Goal: Task Accomplishment & Management: Use online tool/utility

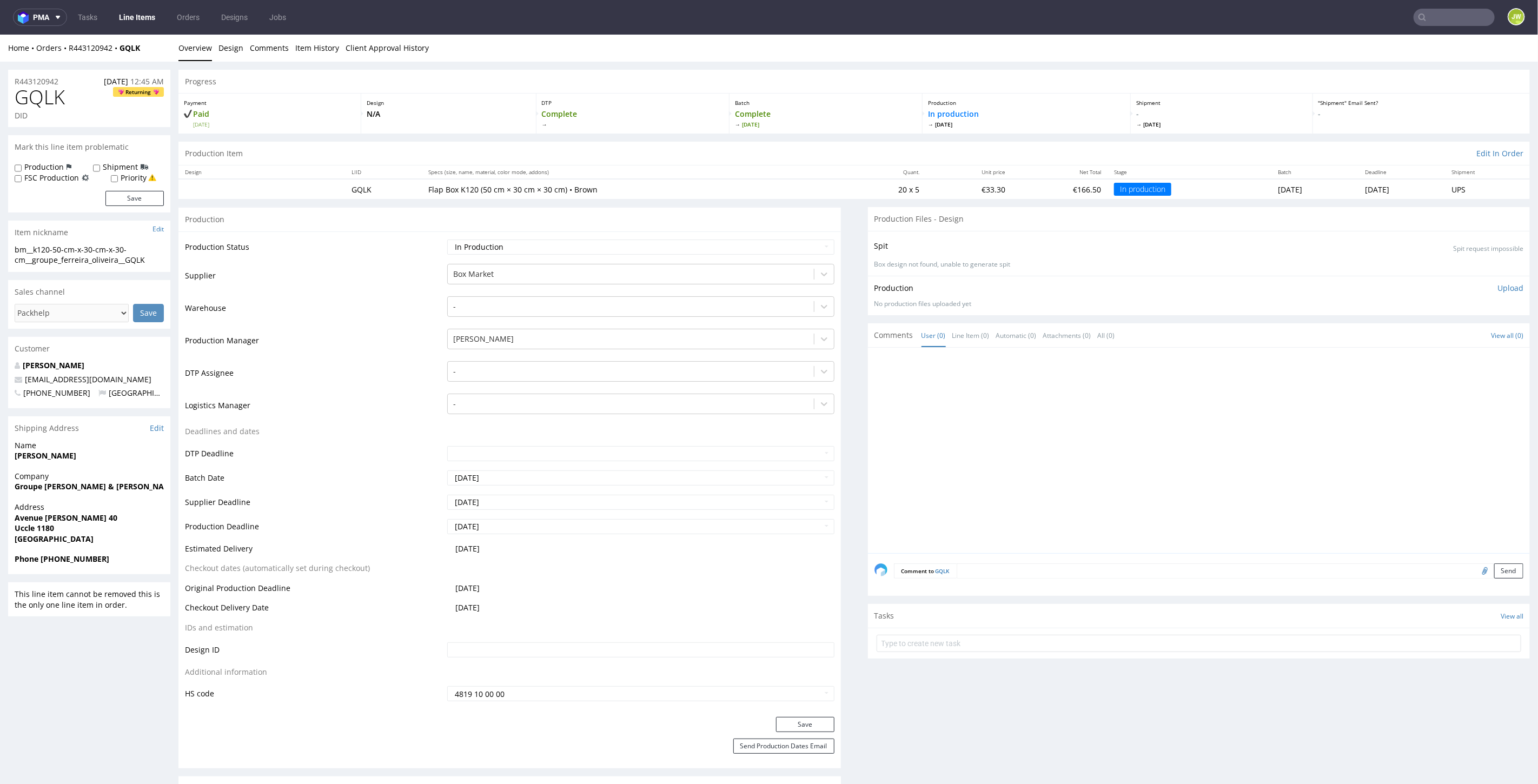
click at [151, 18] on link "Line Items" at bounding box center [137, 17] width 49 height 17
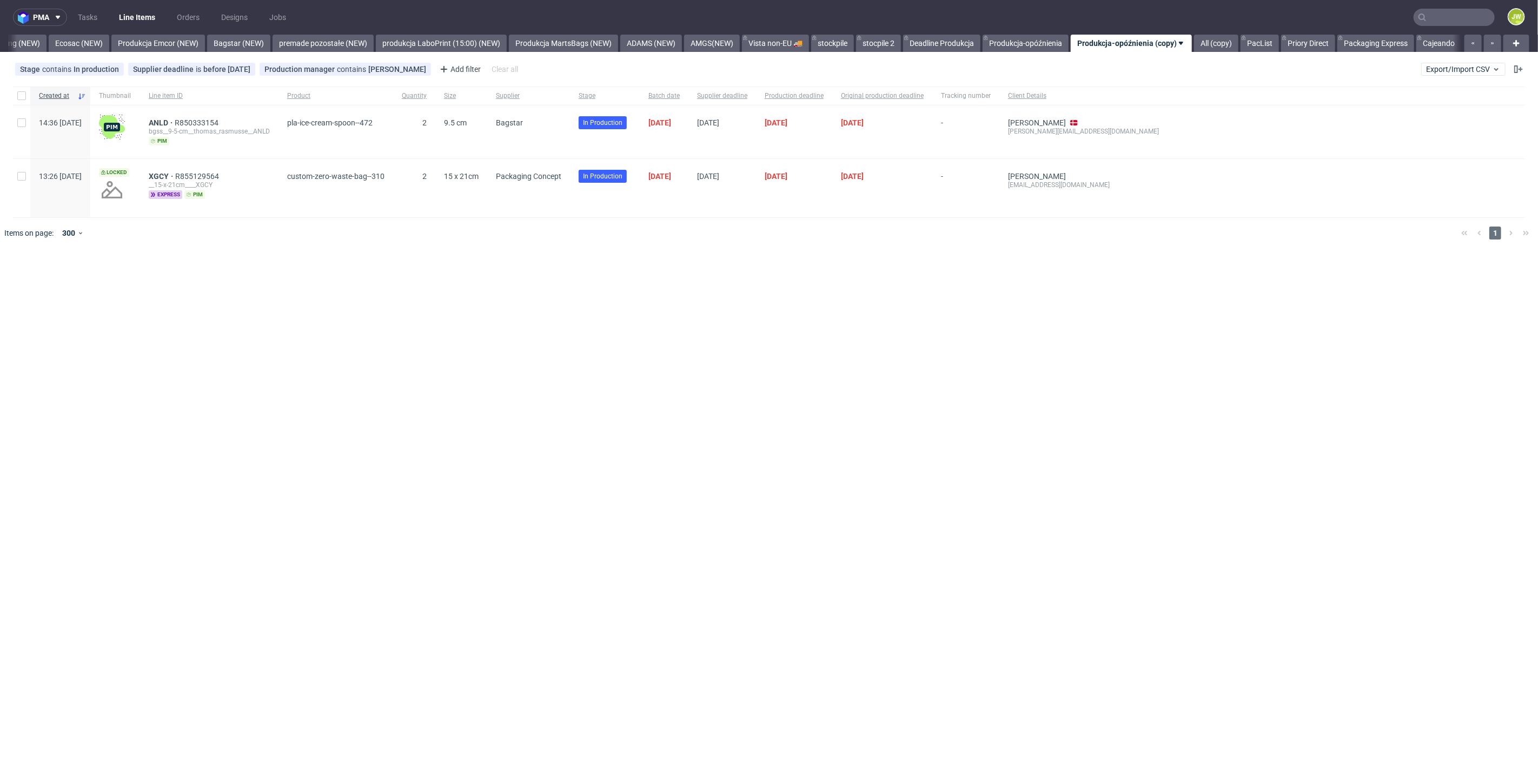
scroll to position [0, 2274]
click at [1438, 16] on input "text" at bounding box center [1453, 17] width 81 height 17
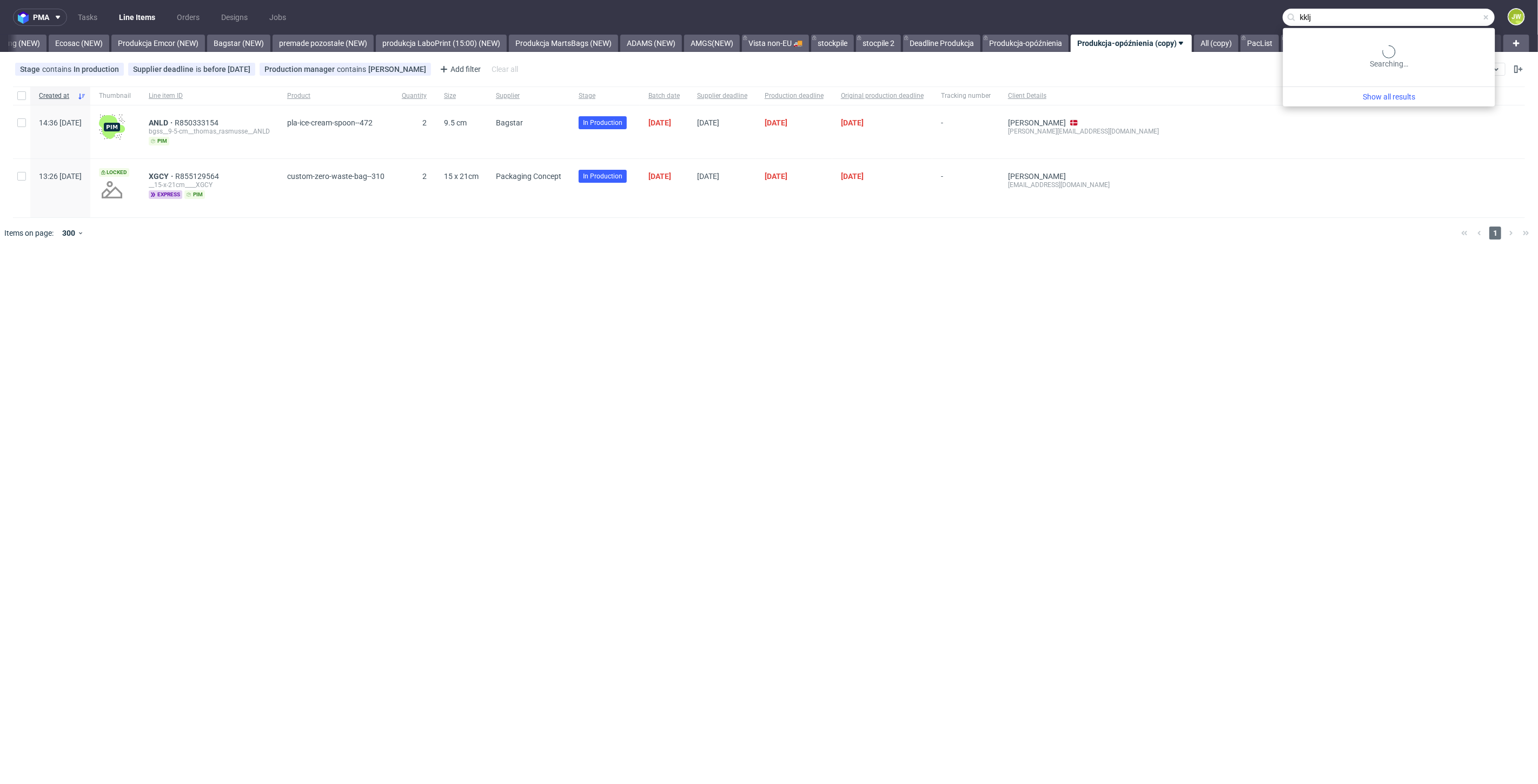
type input "kklj"
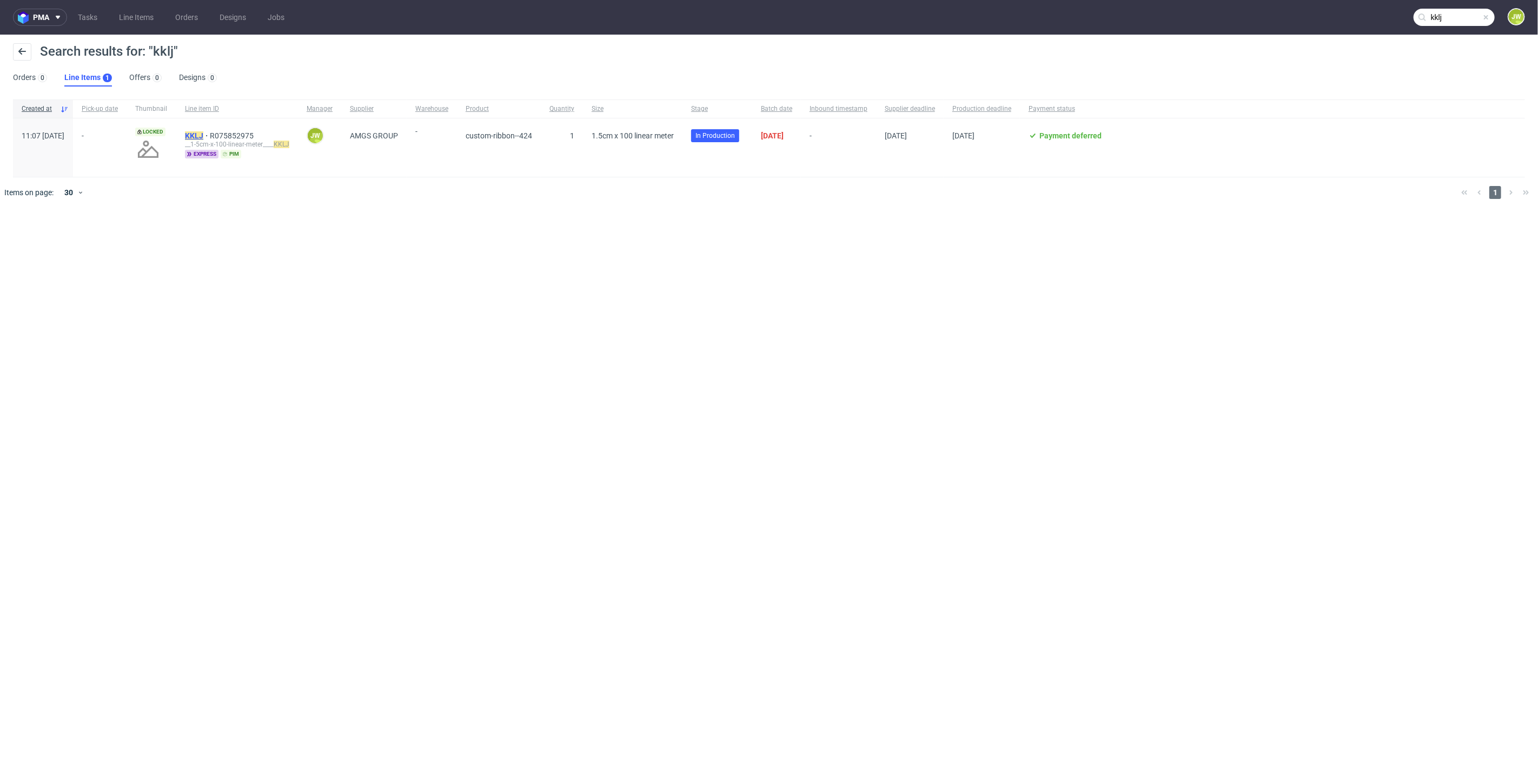
click at [204, 135] on mark "KKLJ" at bounding box center [194, 135] width 19 height 9
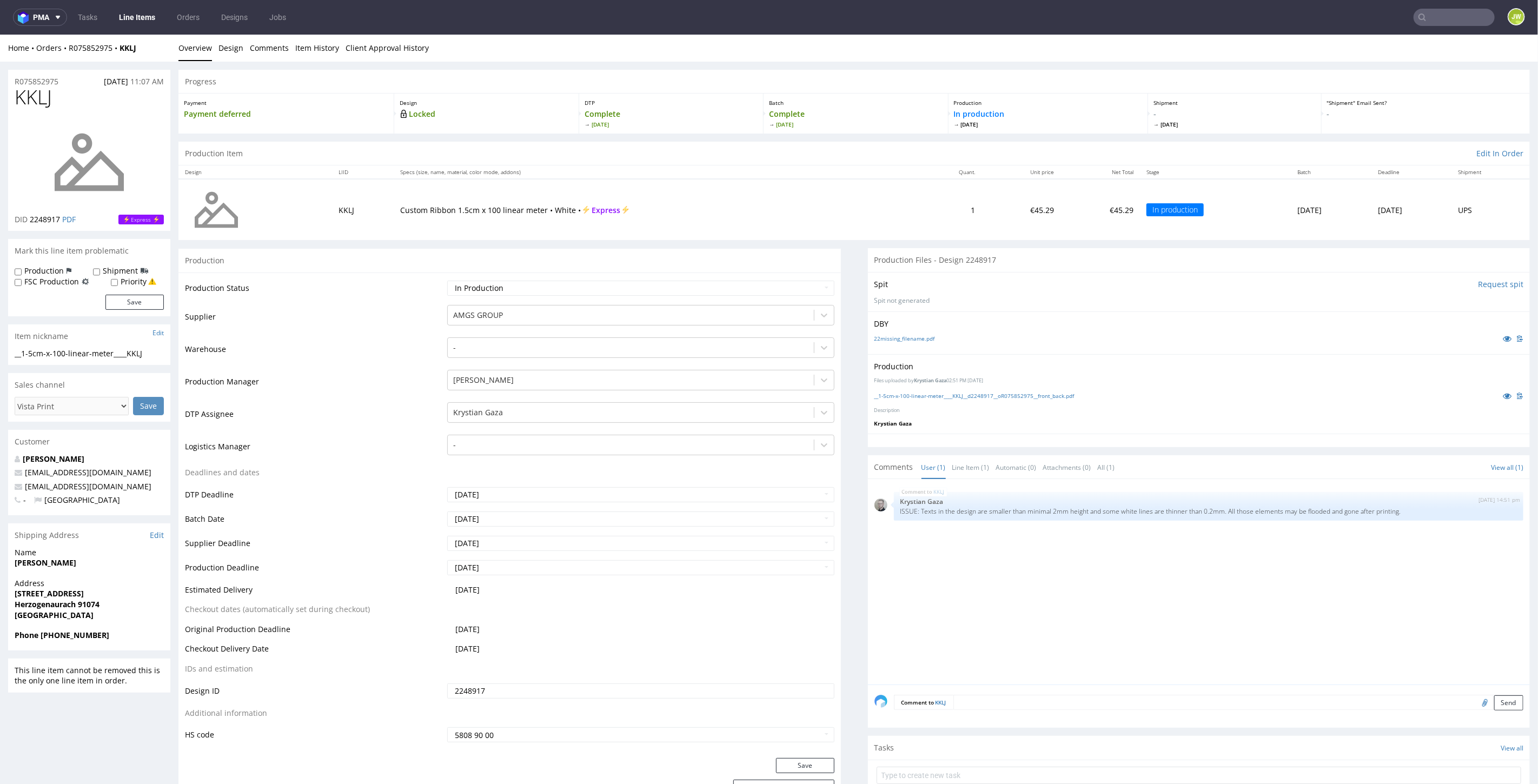
click at [1435, 9] on input "text" at bounding box center [1453, 17] width 81 height 17
type input "dkyl"
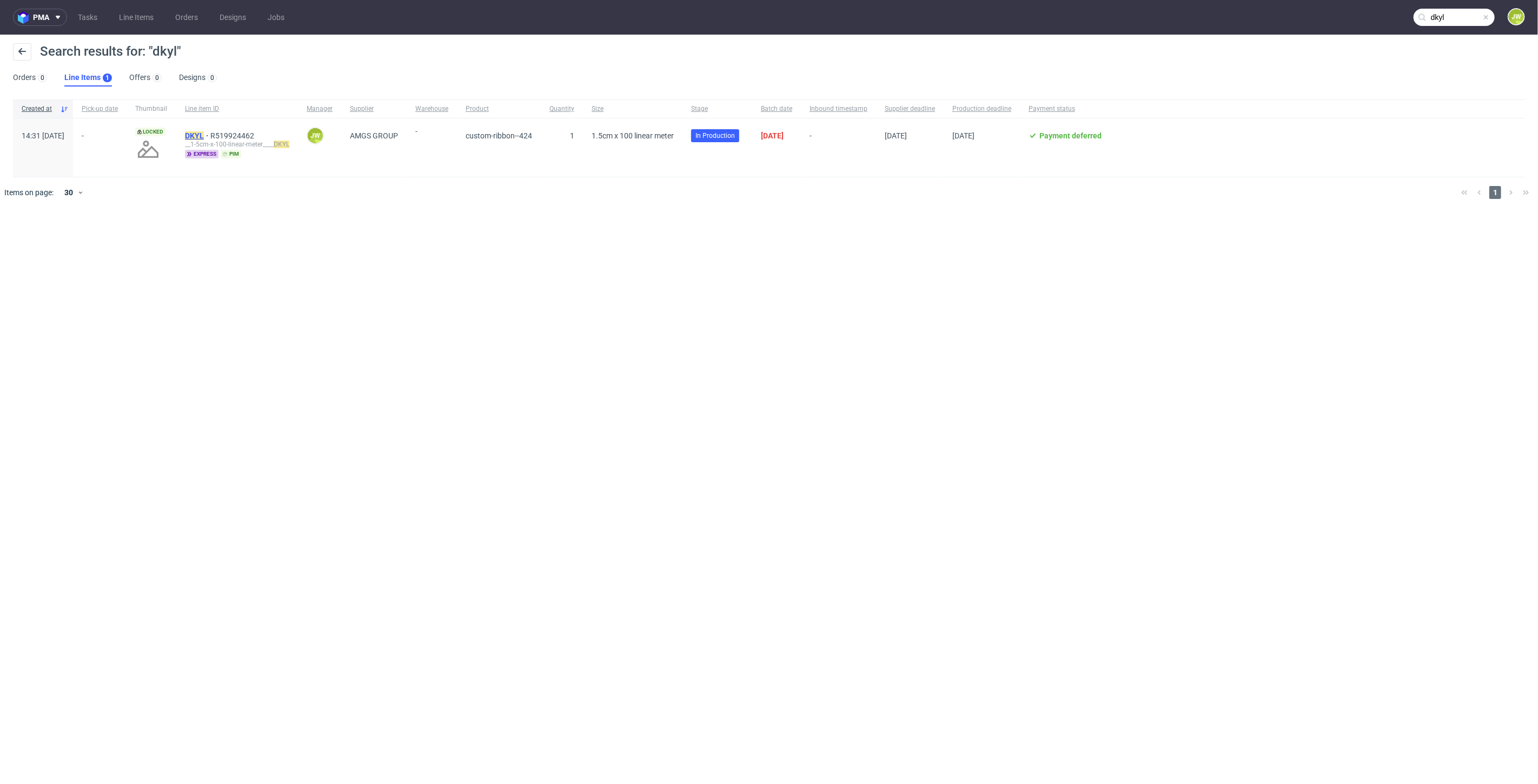
click at [216, 129] on div "DKYL R519924462 __1-5cm-x-100-linear-meter____ DKYL express pim" at bounding box center [237, 147] width 122 height 58
click at [204, 133] on mark "DKYL" at bounding box center [194, 135] width 19 height 9
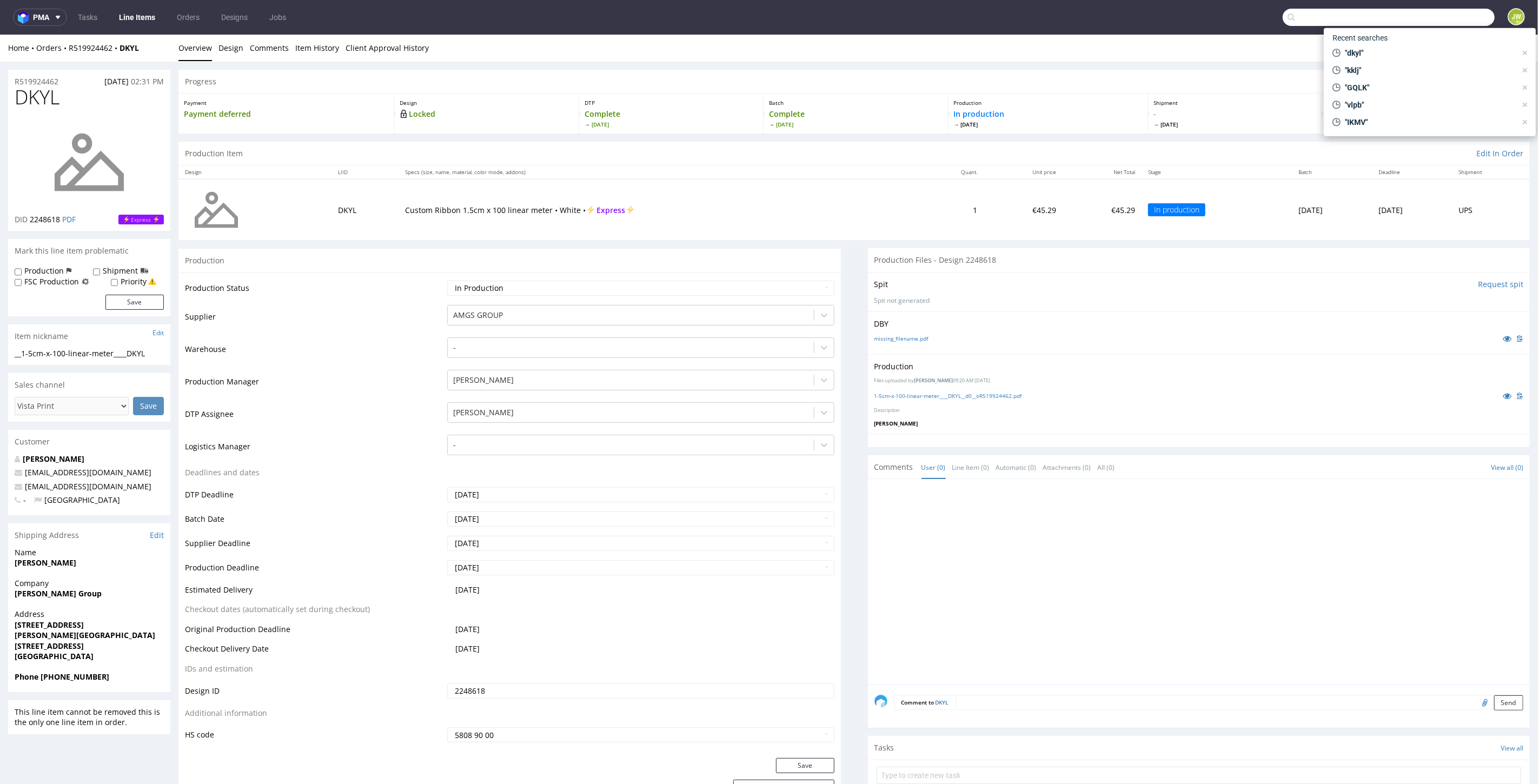
click at [1435, 21] on input "text" at bounding box center [1389, 17] width 212 height 17
type input "ngih"
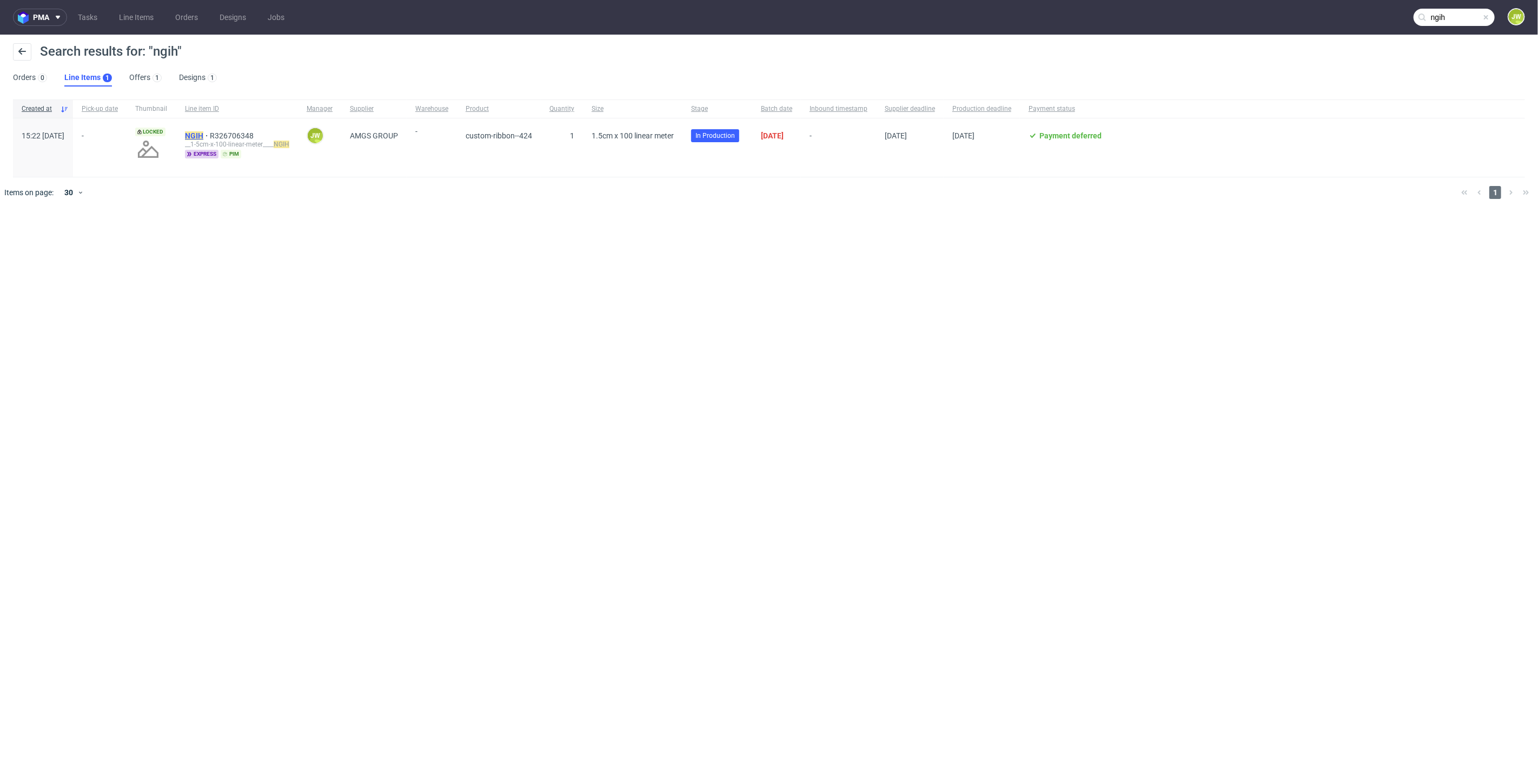
click at [204, 133] on mark "NGIH" at bounding box center [194, 135] width 19 height 9
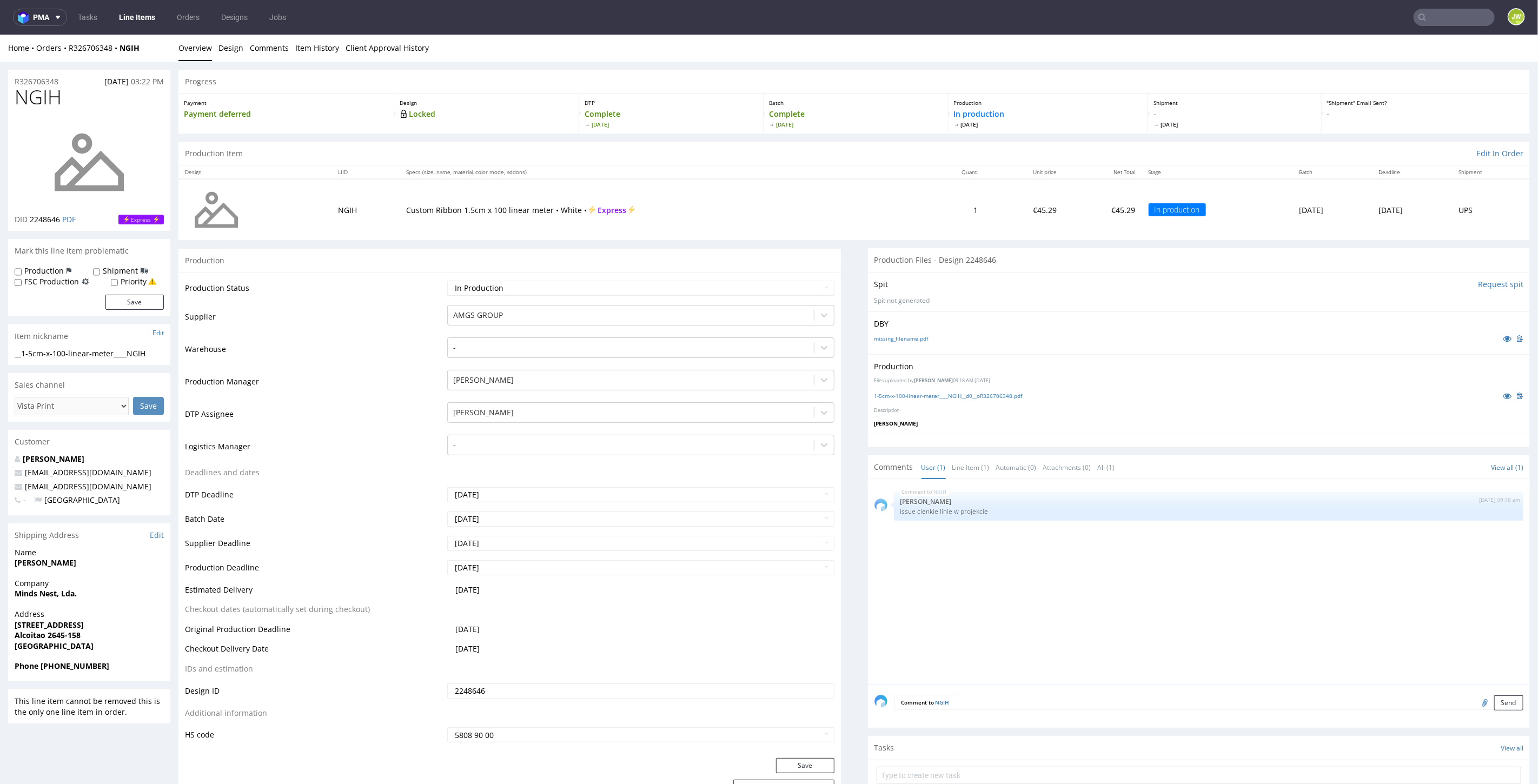
click at [142, 18] on link "Line Items" at bounding box center [137, 17] width 49 height 17
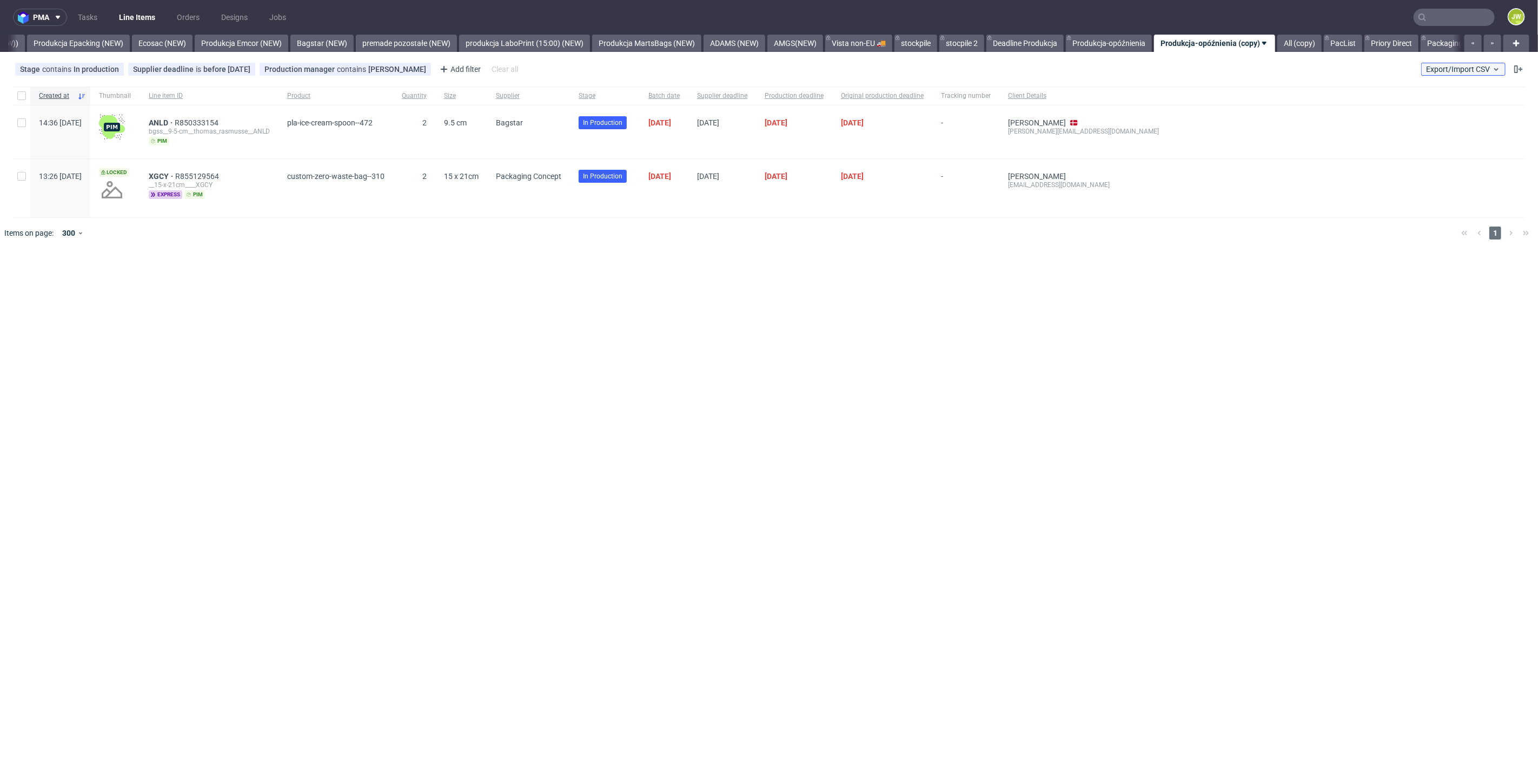
click at [1449, 75] on button "Export/Import CSV" at bounding box center [1463, 69] width 85 height 13
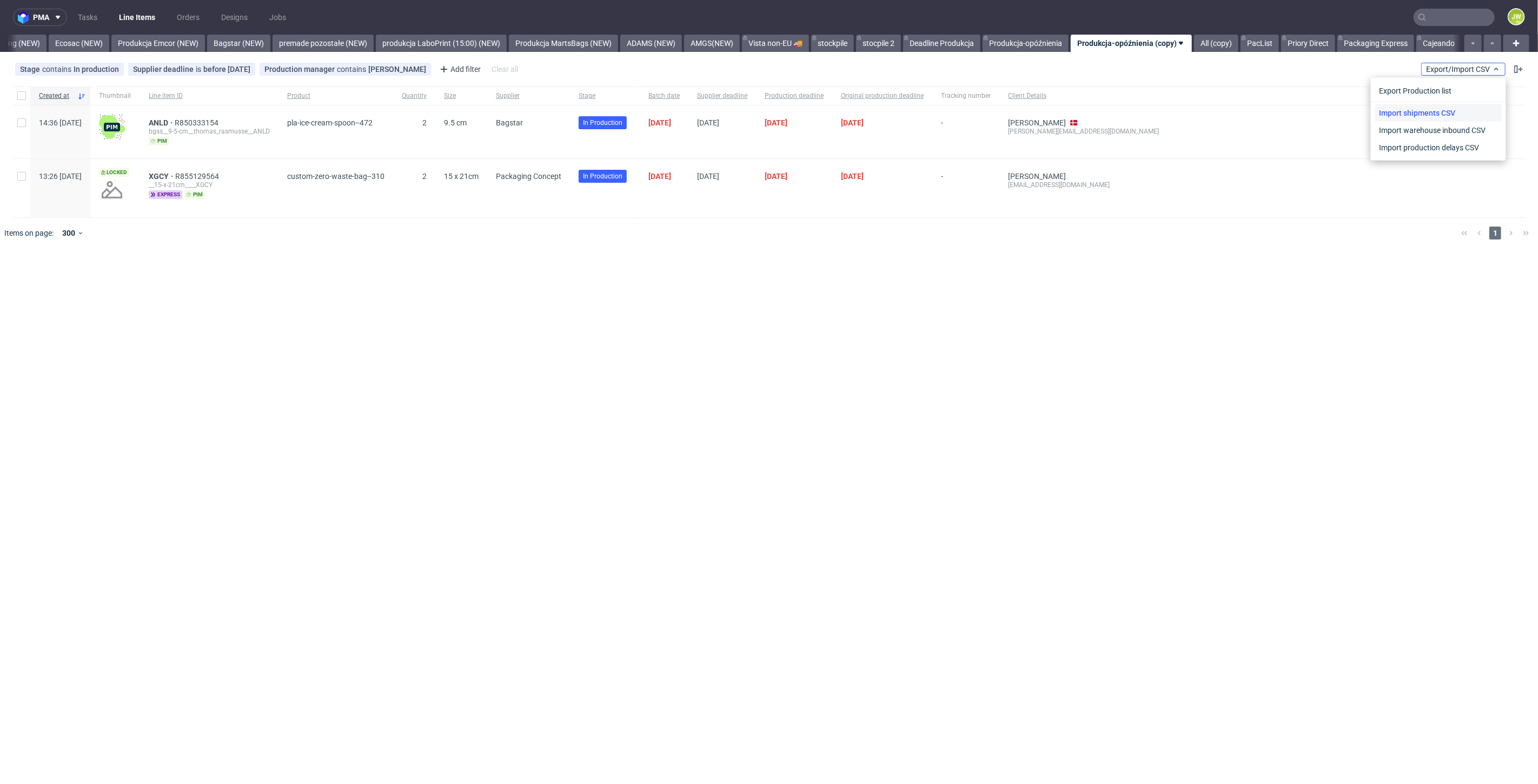
scroll to position [0, 2274]
click at [1428, 110] on link "Import shipments CSV" at bounding box center [1438, 113] width 126 height 17
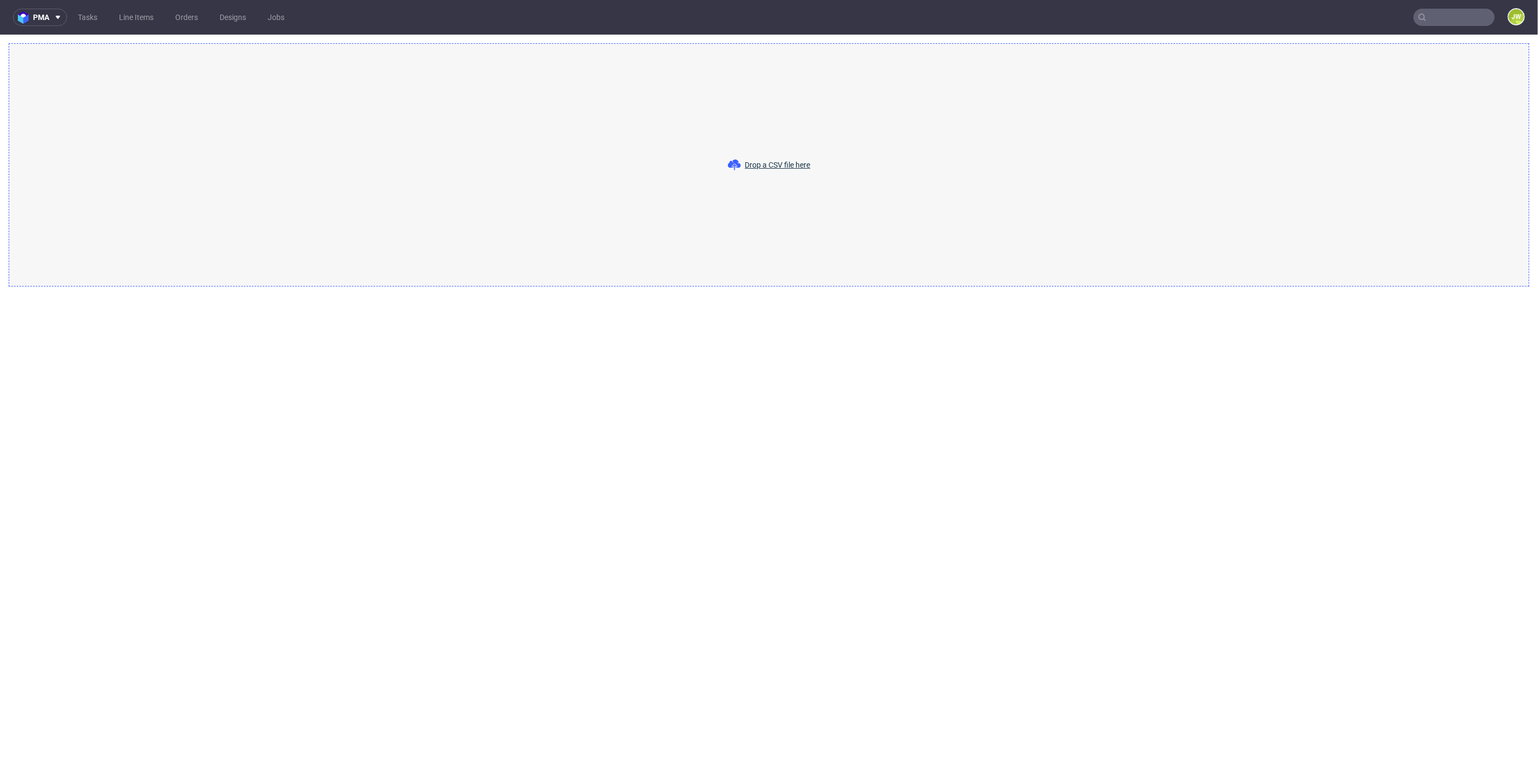
click at [800, 156] on div "Drop a CSV file here" at bounding box center [769, 164] width 1521 height 243
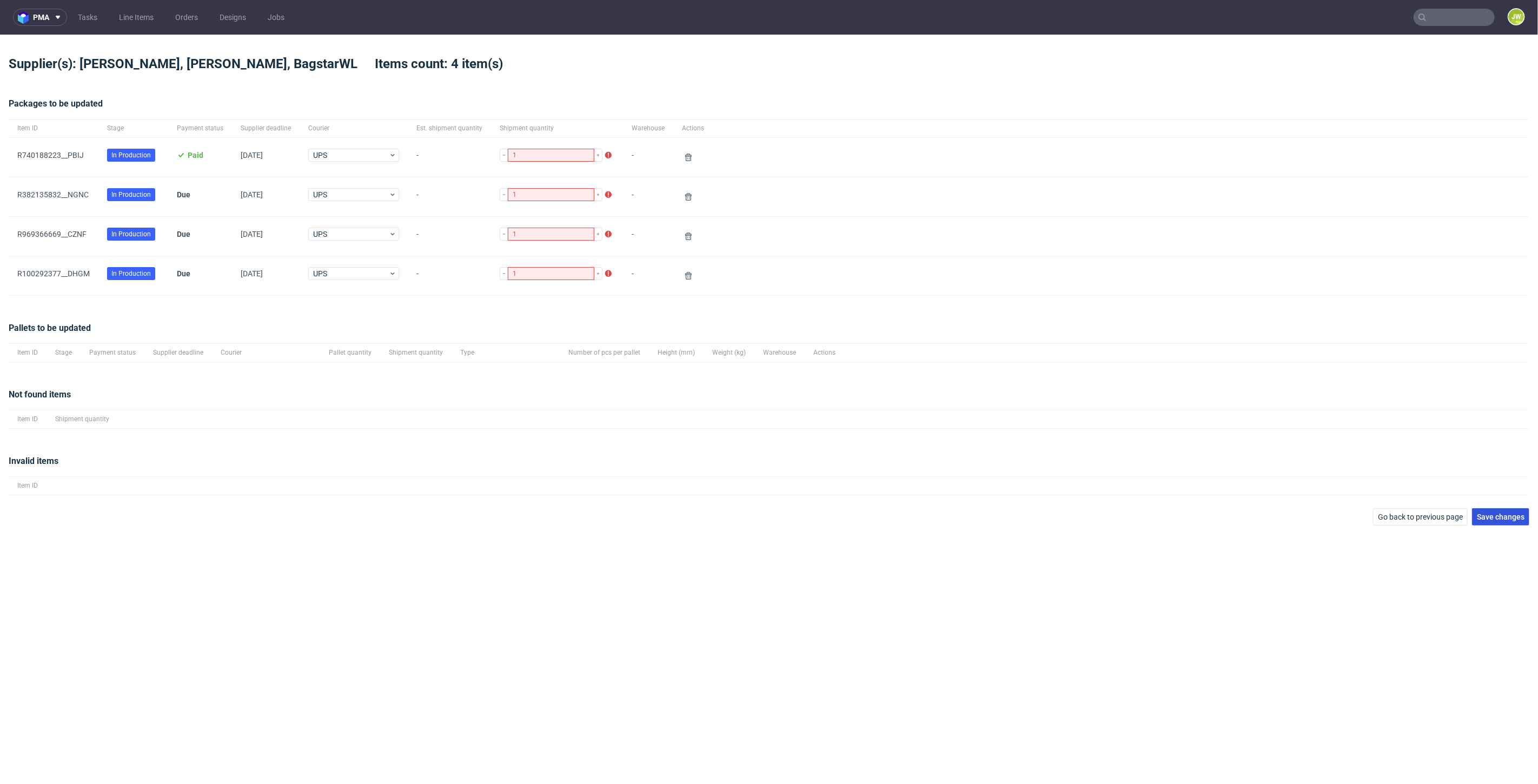
click at [1491, 517] on span "Save changes" at bounding box center [1501, 517] width 47 height 8
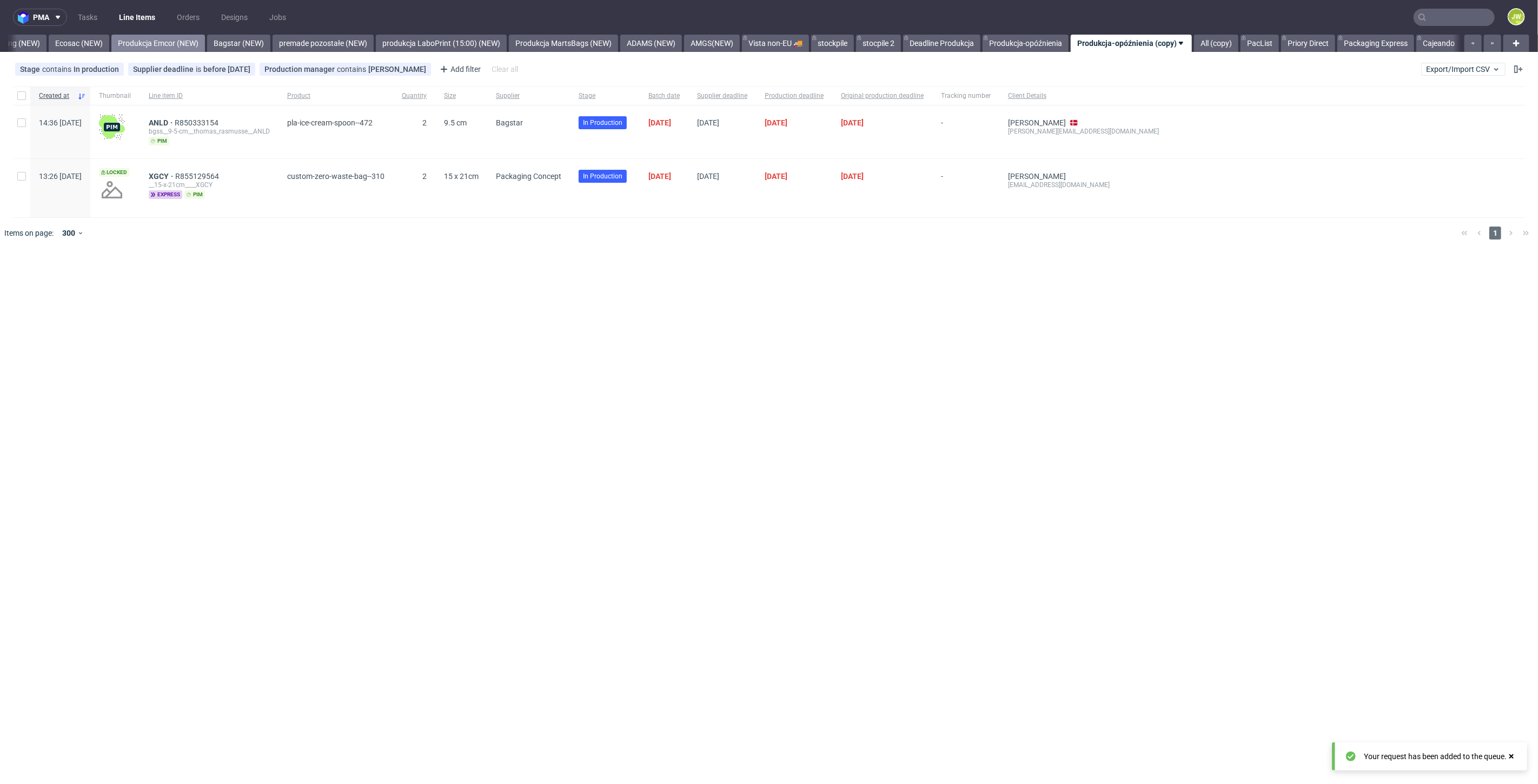
scroll to position [0, 2274]
click at [1368, 41] on link "Packaging Express" at bounding box center [1375, 43] width 77 height 17
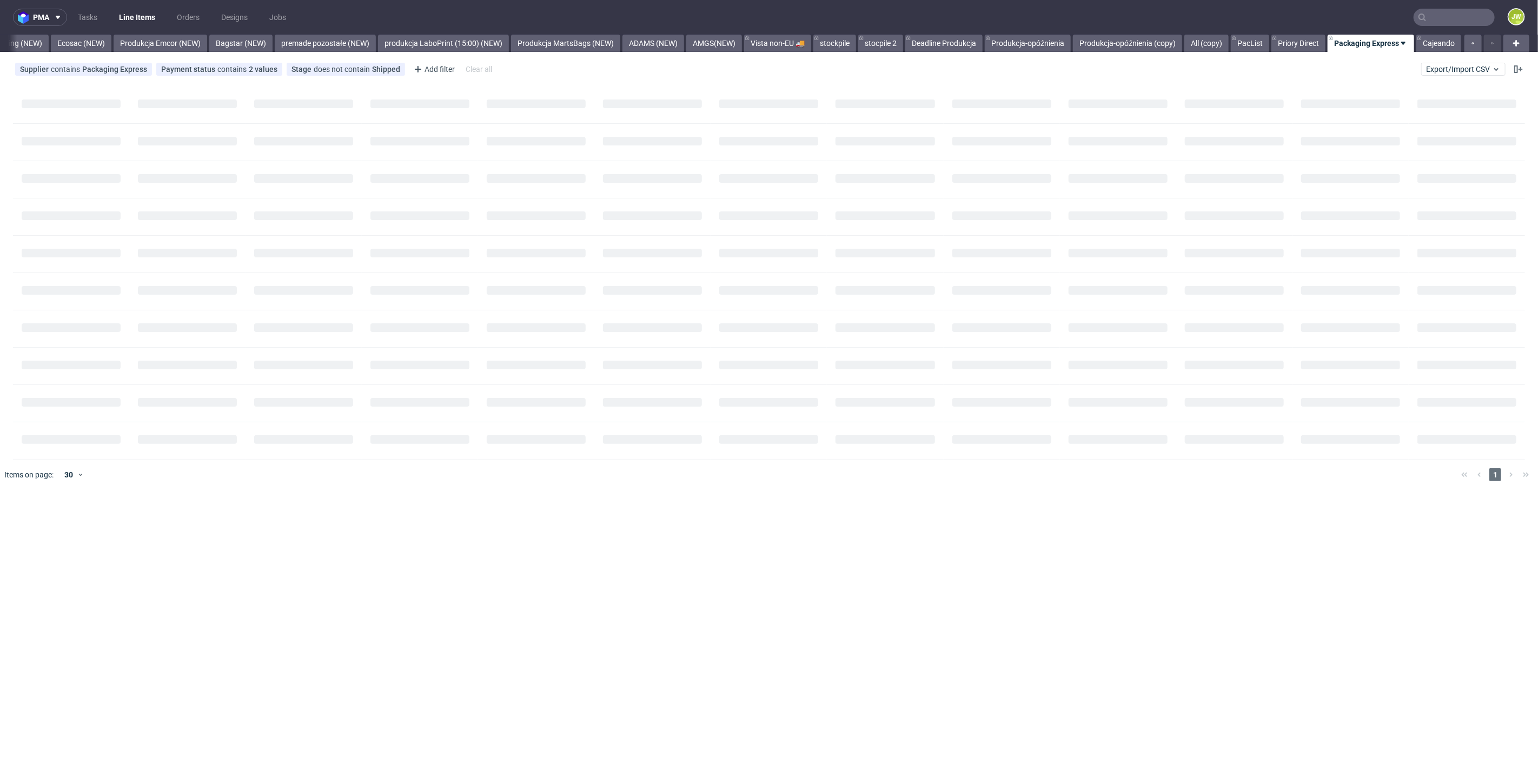
scroll to position [0, 2272]
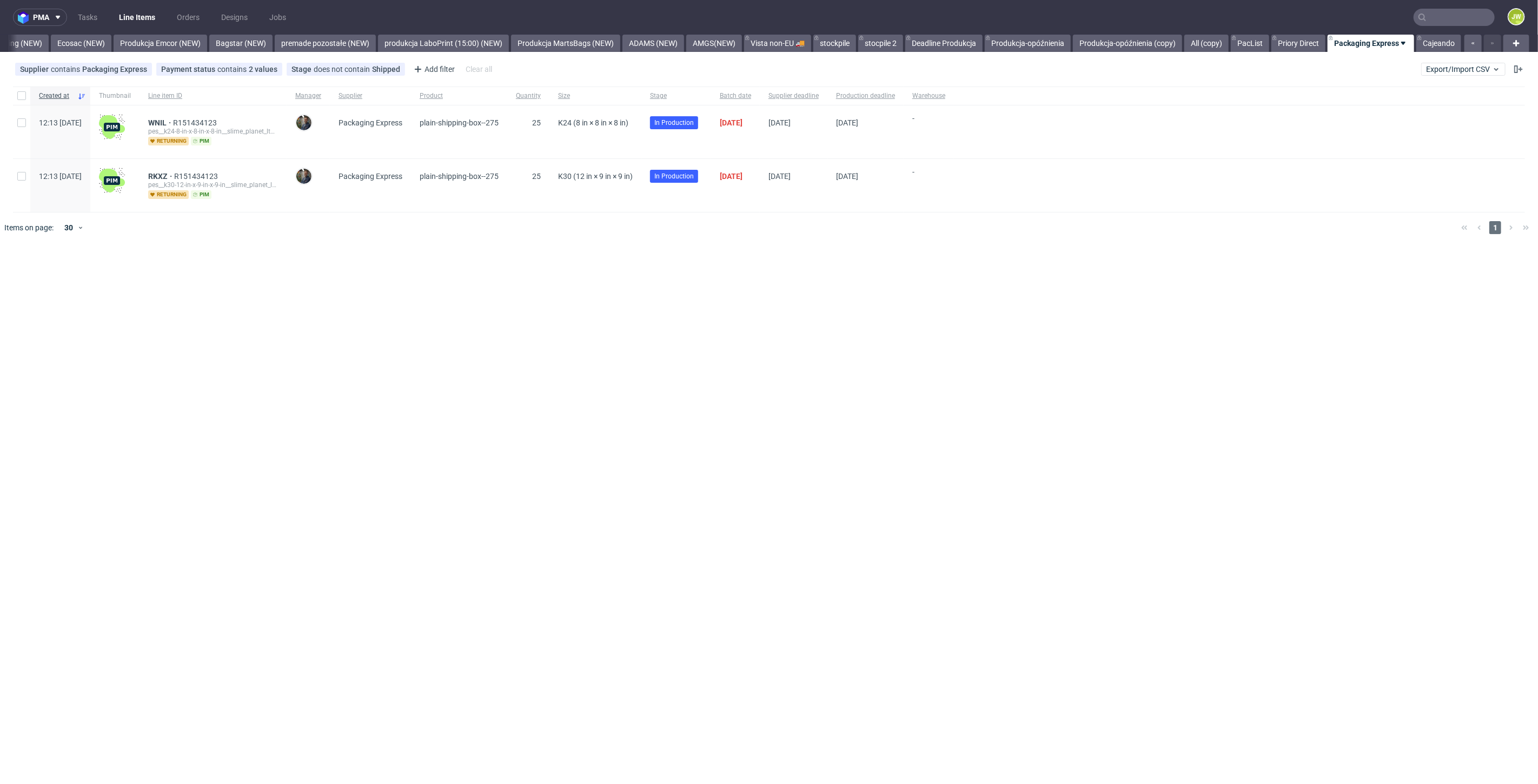
click at [488, 325] on div "pma Tasks Line Items Orders Designs Jobs JW All DTP Late Shipped Shipments DTP …" at bounding box center [769, 392] width 1538 height 784
click at [26, 93] on div at bounding box center [22, 96] width 17 height 19
checkbox input "true"
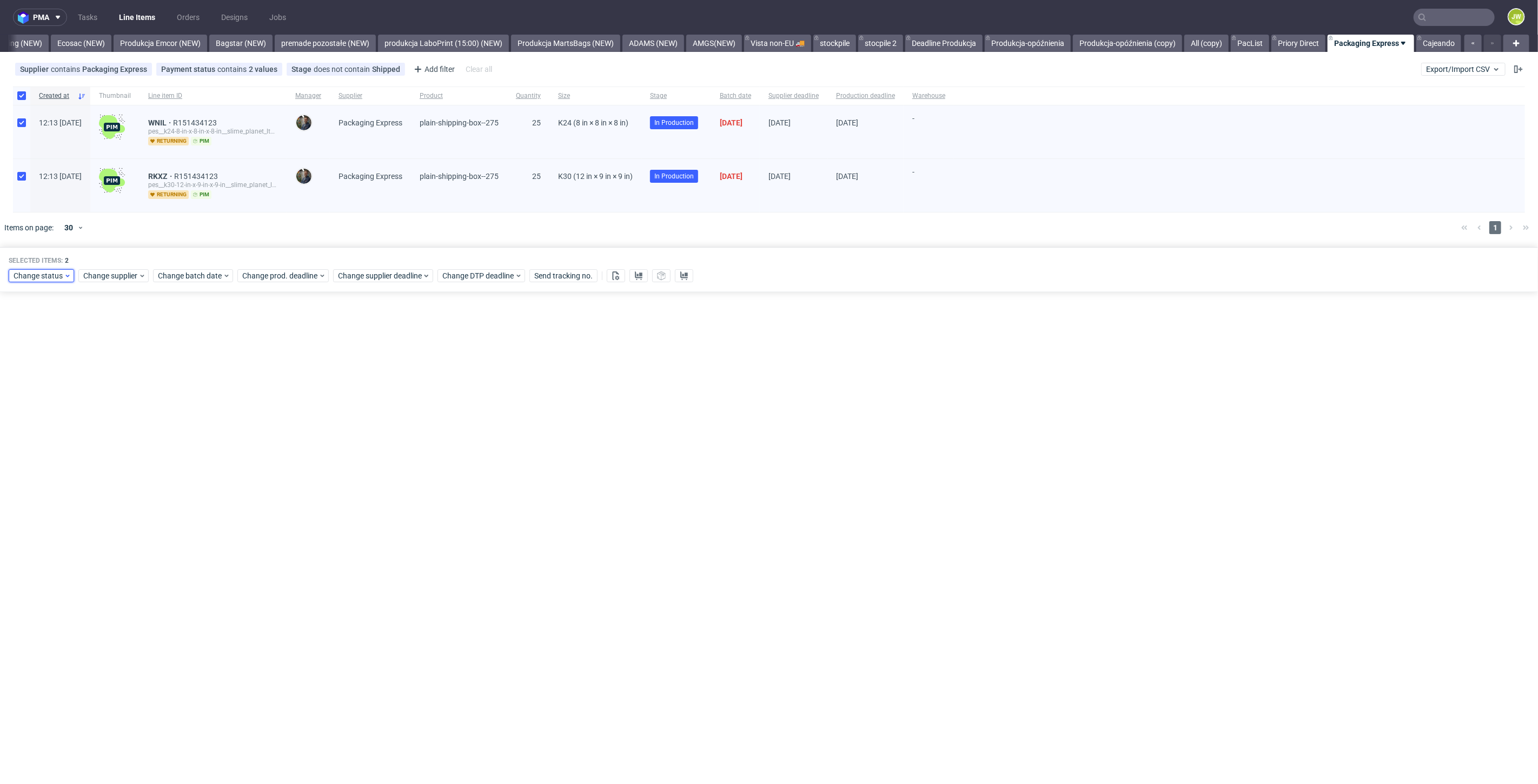
click at [44, 277] on span "Change status" at bounding box center [39, 275] width 50 height 11
click at [37, 371] on span "Production Complete" at bounding box center [54, 373] width 82 height 15
click at [125, 436] on span "Save" at bounding box center [123, 434] width 16 height 8
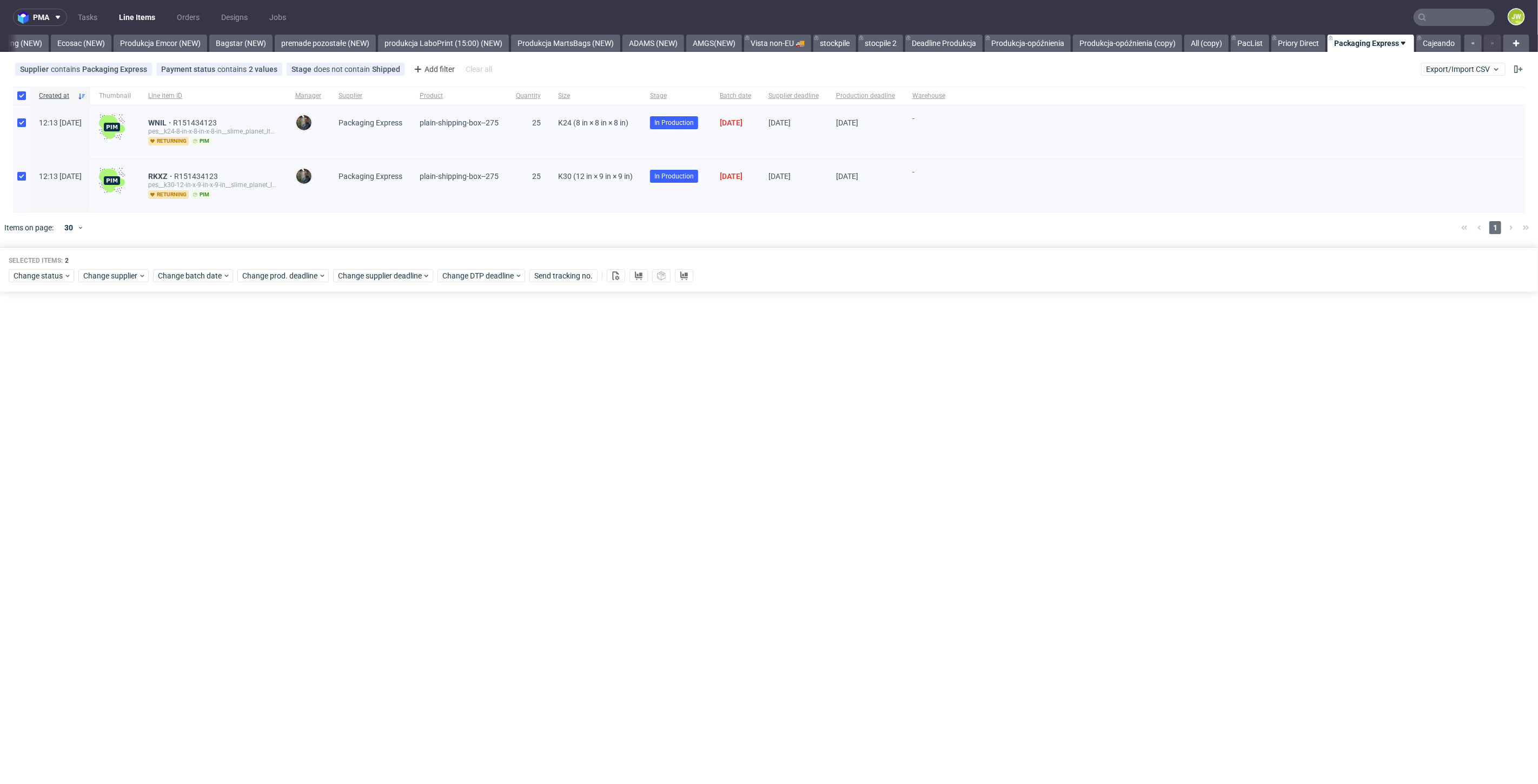
click at [913, 410] on div "pma Tasks Line Items Orders Designs Jobs JW All DTP Late Shipped Shipments DTP …" at bounding box center [769, 392] width 1538 height 784
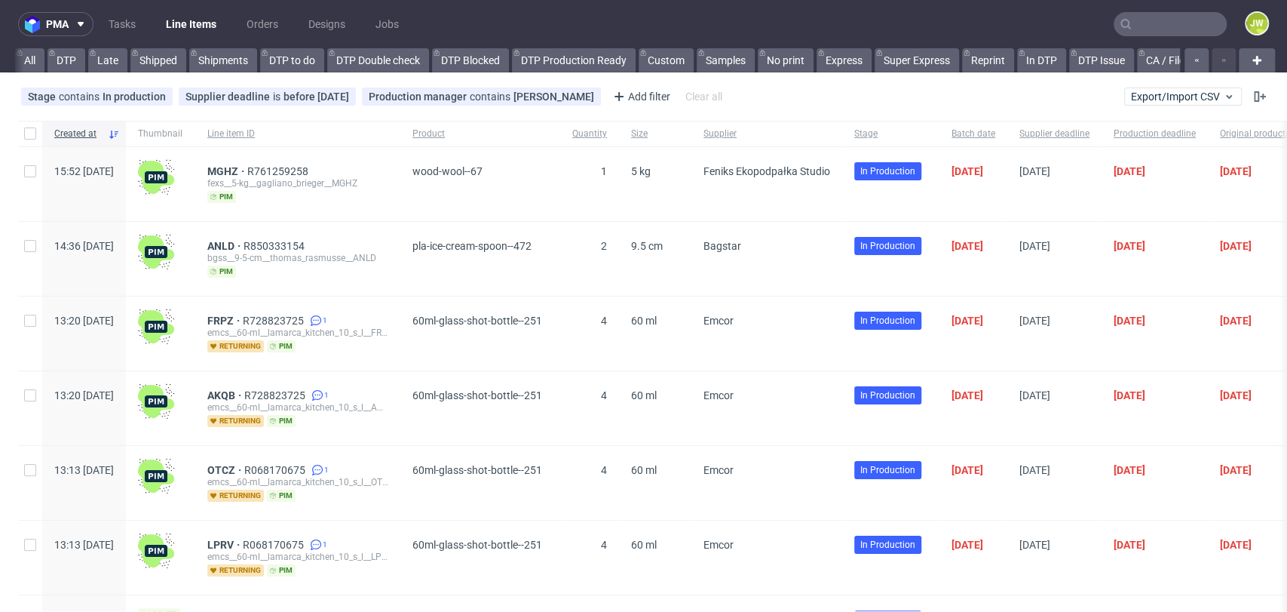
scroll to position [0, 4045]
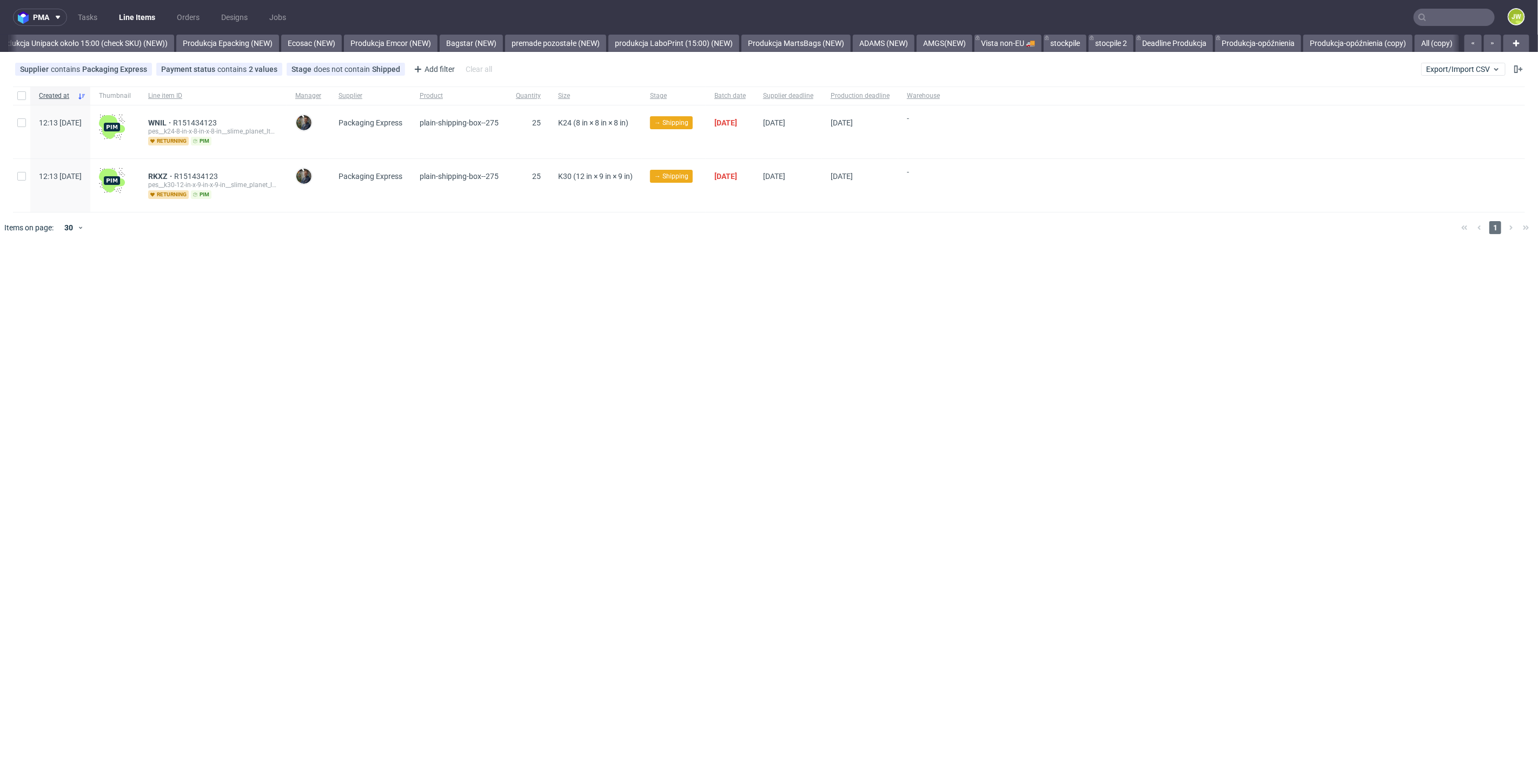
click at [653, 494] on div "pma Tasks Line Items Orders Designs Jobs JW All DTP Late Shipped Shipments DTP …" at bounding box center [769, 392] width 1538 height 784
click at [1388, 201] on div at bounding box center [1237, 186] width 576 height 53
click at [1282, 270] on div "pma Tasks Line Items Orders Designs Jobs JW All DTP Late Shipped Shipments DTP …" at bounding box center [769, 392] width 1538 height 784
click at [536, 347] on div "pma Tasks Line Items Orders Designs Jobs JW All DTP Late Shipped Shipments DTP …" at bounding box center [769, 392] width 1538 height 784
